Goal: Use online tool/utility: Utilize a website feature to perform a specific function

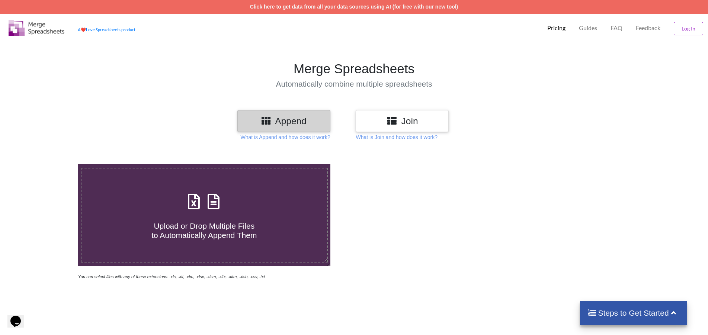
click at [193, 190] on icon at bounding box center [193, 198] width 19 height 16
click at [51, 164] on input "Upload or Drop Multiple Files to Automatically Append Them" at bounding box center [51, 164] width 0 height 0
type input "C:\fakepath\applicant_data__prg_id_53_2000439_2025_08_11_11_22_00.xlsx"
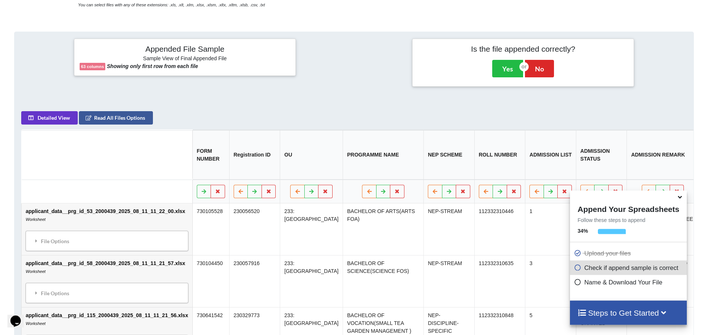
scroll to position [272, 0]
click at [681, 198] on icon at bounding box center [680, 196] width 8 height 7
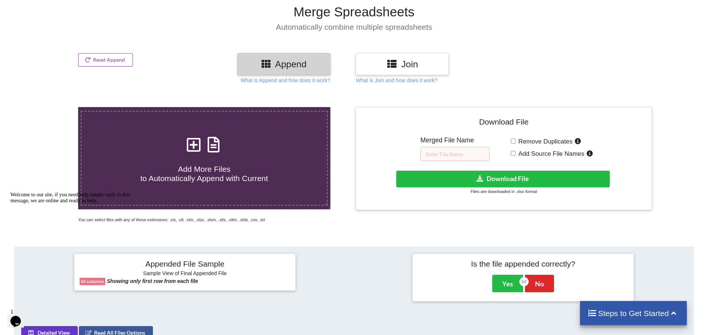
scroll to position [74, 0]
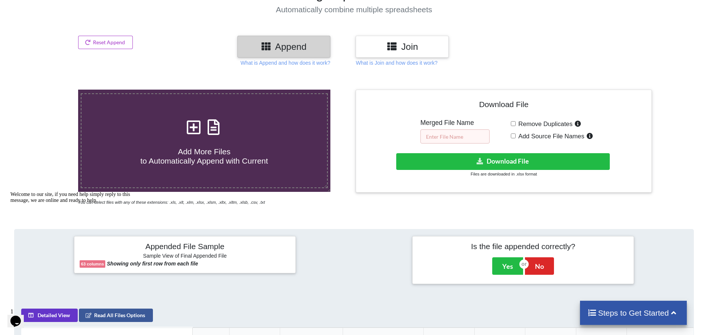
click at [449, 129] on input "text" at bounding box center [454, 136] width 69 height 14
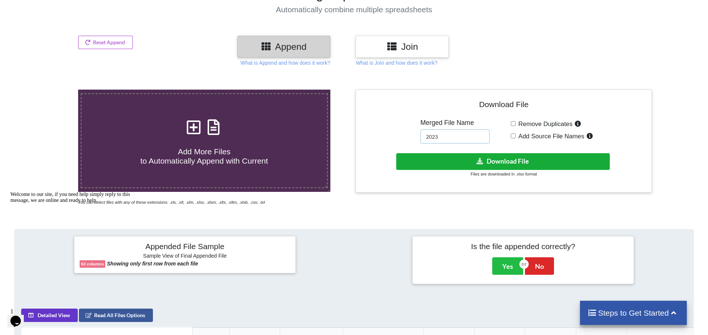
type input "2023"
click at [501, 153] on button "Download File" at bounding box center [502, 161] width 213 height 17
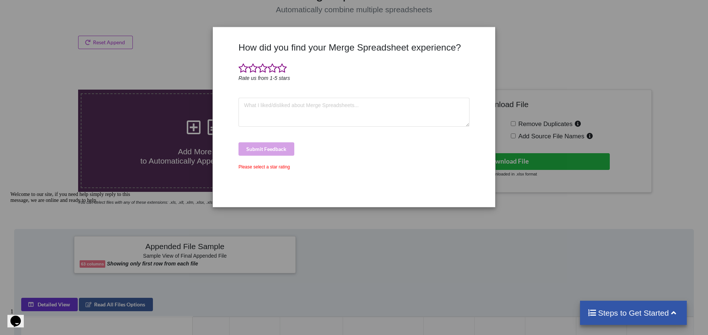
click at [376, 35] on div "How did you find your Merge Spreadsheet experience? Rate us from 1-5 stars Subm…" at bounding box center [354, 117] width 282 height 168
click at [10, 191] on icon "Chat attention grabber" at bounding box center [10, 191] width 0 height 0
click at [571, 285] on div "How did you find your Merge Spreadsheet experience? Rate us from 1-5 stars Subm…" at bounding box center [354, 167] width 708 height 335
click at [504, 22] on div "How did you find your Merge Spreadsheet experience? Rate us from 1-5 stars Subm…" at bounding box center [354, 167] width 708 height 335
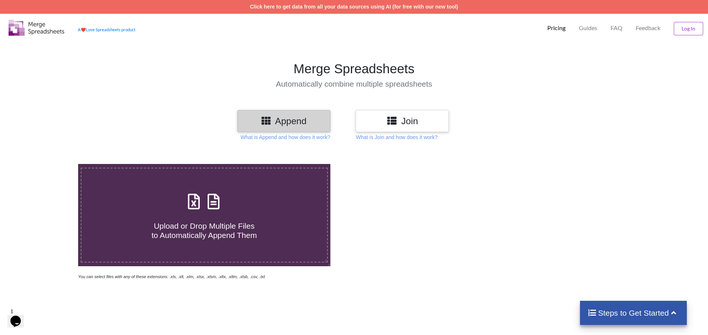
click at [190, 194] on icon at bounding box center [193, 198] width 19 height 16
click at [51, 164] on input "Upload or Drop Multiple Files to Automatically Append Them" at bounding box center [51, 164] width 0 height 0
click at [221, 193] on div "Reading Files..." at bounding box center [203, 215] width 245 height 44
click at [51, 164] on input "Reading Files..." at bounding box center [51, 164] width 0 height 0
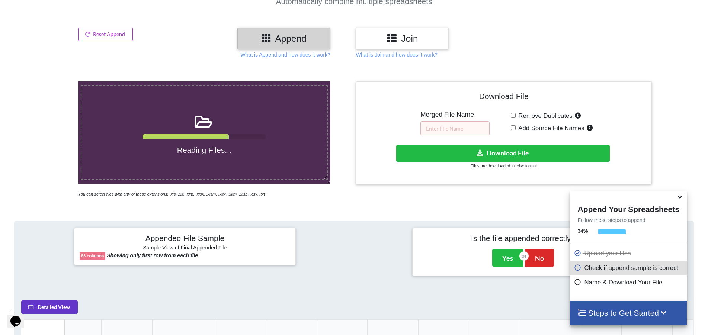
scroll to position [45, 0]
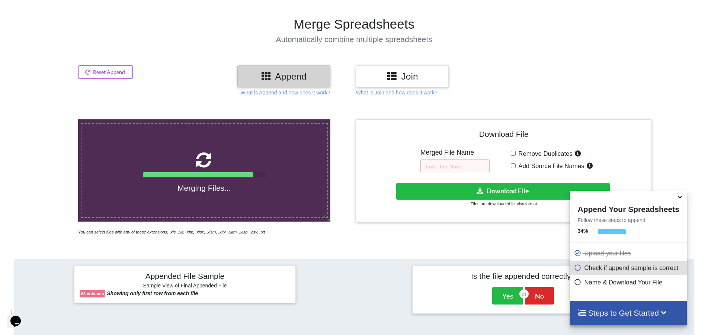
click at [237, 152] on div "Merging Files..." at bounding box center [203, 170] width 245 height 44
click at [51, 119] on input "Merging Files..." at bounding box center [51, 119] width 0 height 0
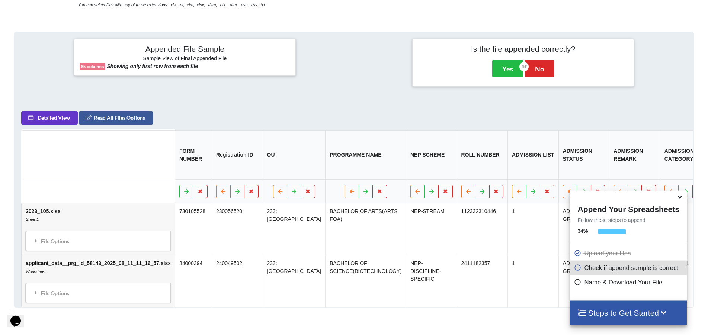
scroll to position [272, 0]
type input "C:\fakepath\applicant_data__prg_id_77344_2025_08_25_21_45_59.xlsx"
click at [298, 56] on div "Appended File Sample Sample View of Final Appended File 65 columns Showing only…" at bounding box center [354, 62] width 690 height 61
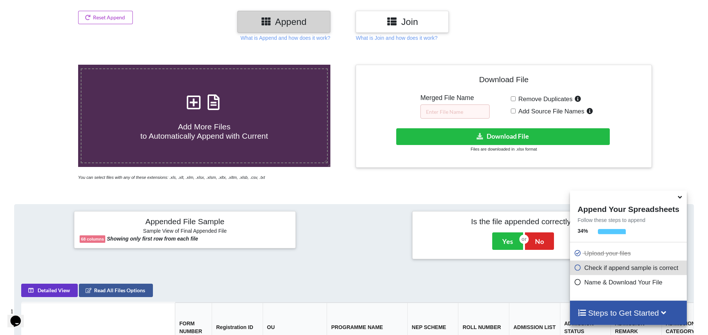
scroll to position [40, 0]
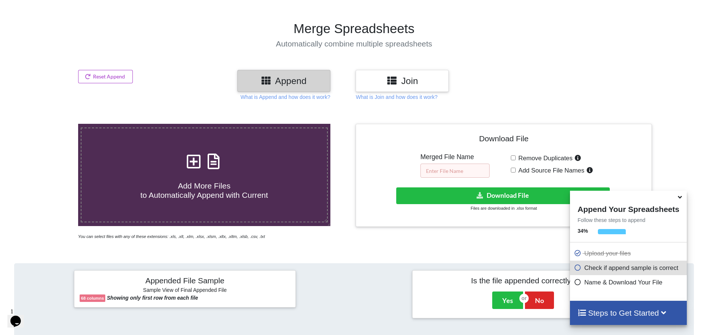
click at [430, 164] on input "text" at bounding box center [454, 171] width 69 height 14
type input "23-25_Admission_List"
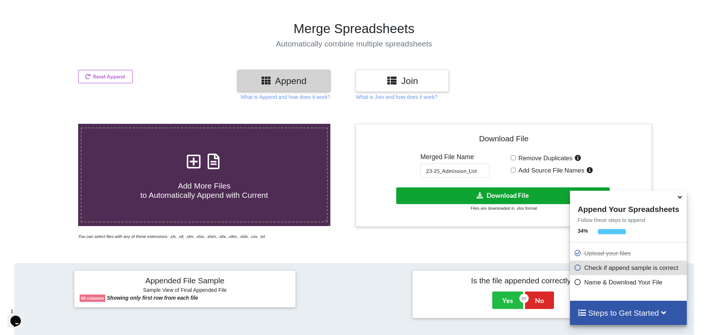
click at [493, 187] on button "Download File" at bounding box center [502, 195] width 213 height 17
